Goal: Navigation & Orientation: Go to known website

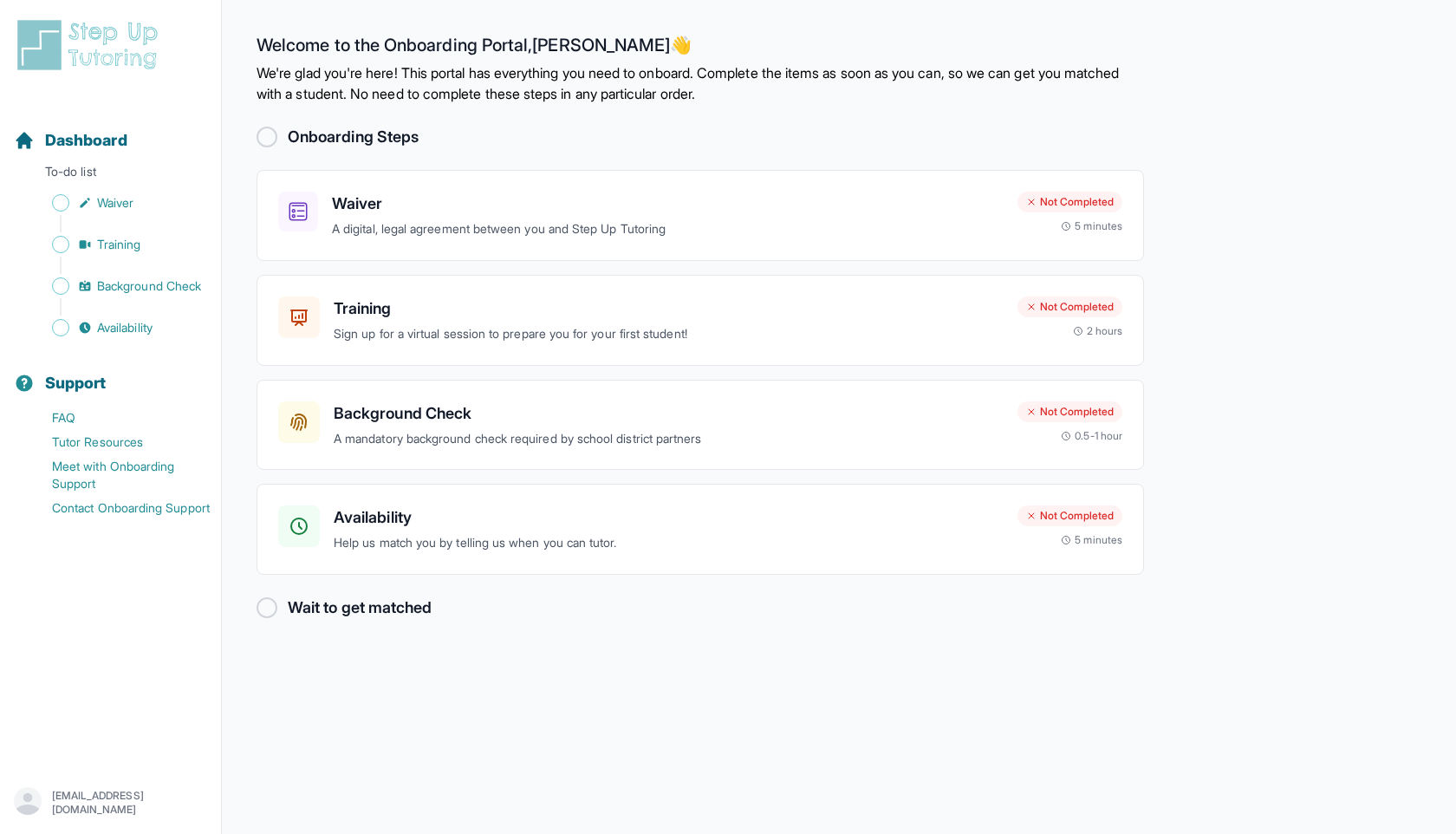
click at [387, 748] on main "Welcome to the Onboarding Portal, [PERSON_NAME] 👋 We're glad you're here! This …" at bounding box center [838, 417] width 1234 height 834
